Goal: Task Accomplishment & Management: Manage account settings

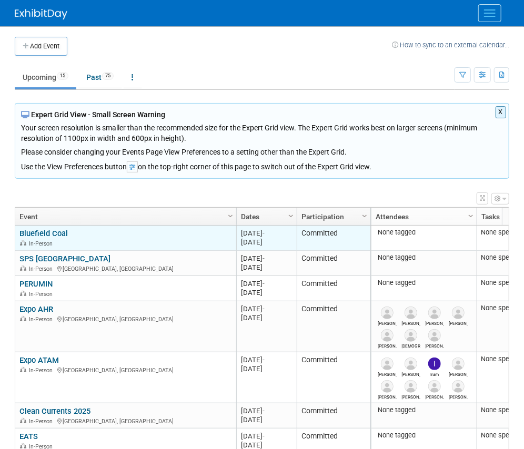
click at [47, 229] on link "Bluefield Coal" at bounding box center [43, 233] width 48 height 9
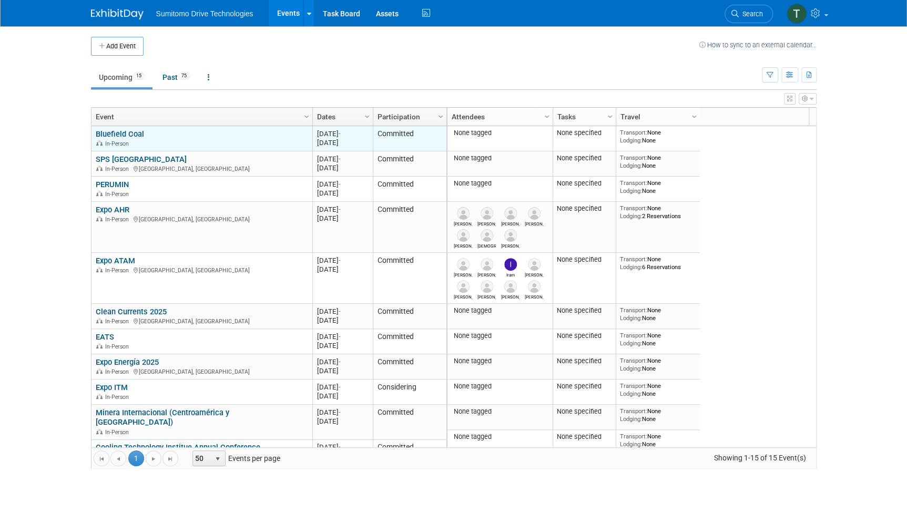
click at [120, 129] on link "Bluefield Coal" at bounding box center [120, 133] width 48 height 9
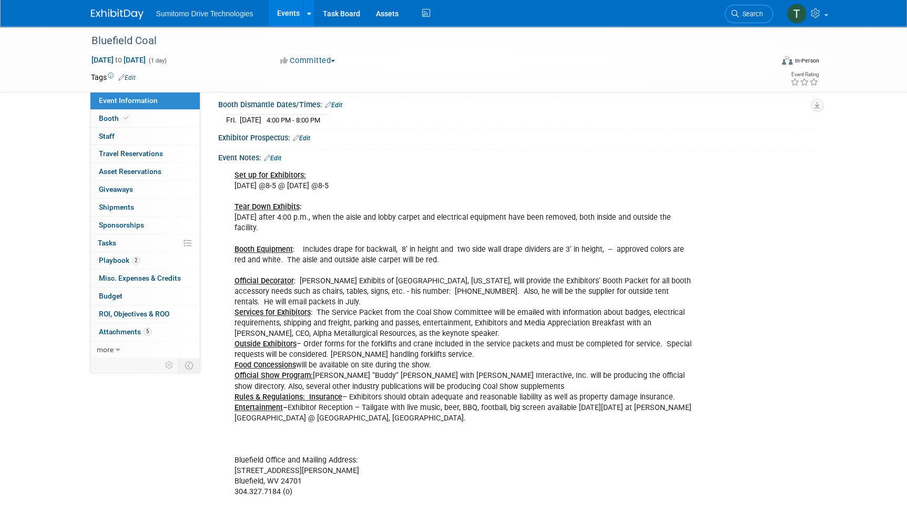
scroll to position [201, 0]
click at [111, 259] on span "Playbook 2" at bounding box center [119, 260] width 41 height 8
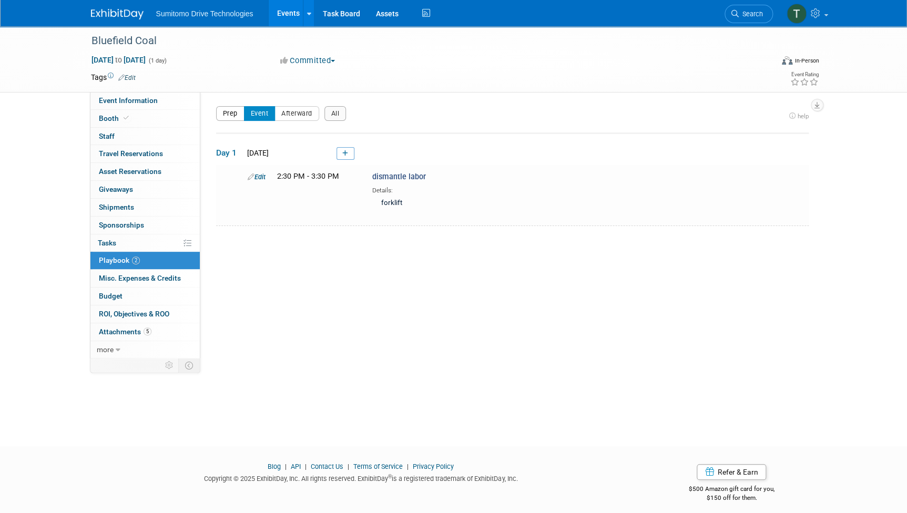
click at [231, 116] on button "Prep" at bounding box center [230, 113] width 28 height 15
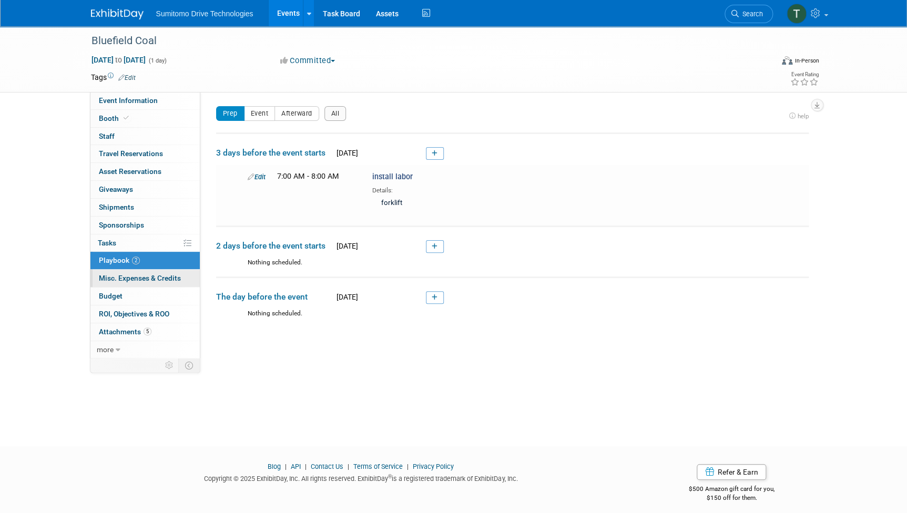
click at [120, 279] on span "Misc. Expenses & Credits 0" at bounding box center [140, 278] width 82 height 8
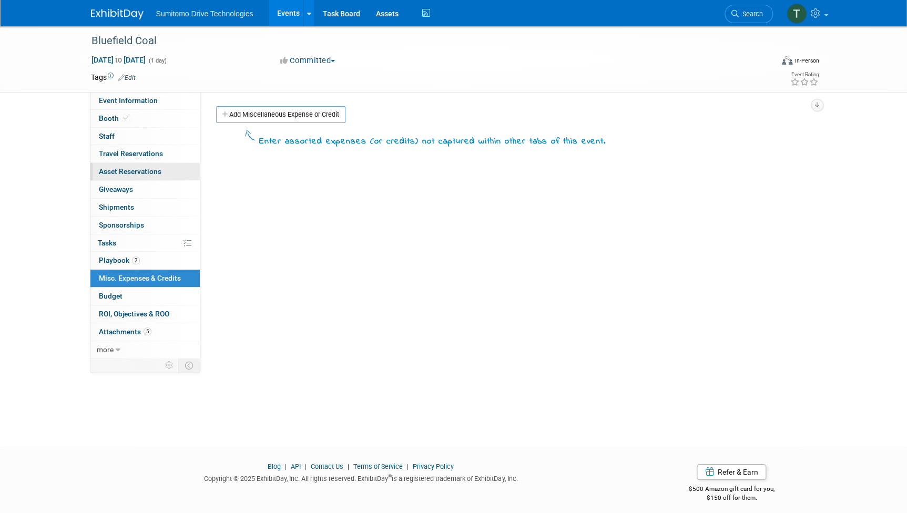
click at [127, 171] on span "Asset Reservations 0" at bounding box center [130, 171] width 63 height 8
